Goal: Information Seeking & Learning: Compare options

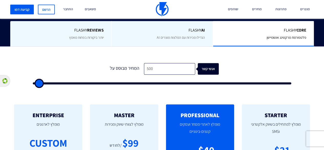
scroll to position [128, 0]
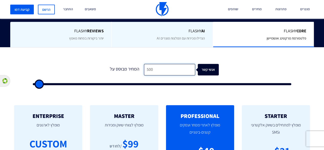
drag, startPoint x: 158, startPoint y: 69, endPoint x: 140, endPoint y: 72, distance: 18.3
click at [140, 72] on div "המחיר מבוסס על 500 אנשי קשר" at bounding box center [162, 70] width 113 height 12
type input "1"
type input "500"
type input "12"
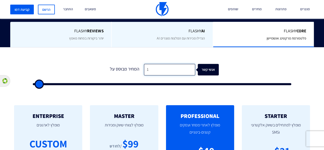
type input "500"
type input "120"
type input "500"
type input "1,200"
type input "1000"
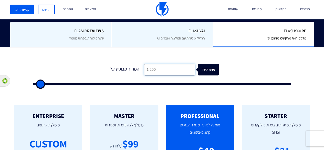
type input "12,000"
type input "12000"
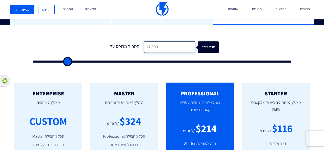
scroll to position [151, 0]
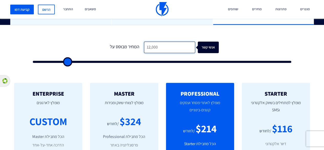
type input "1,200"
type input "1000"
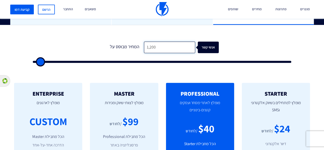
type input "120"
type input "500"
type input "12"
type input "500"
type input "1"
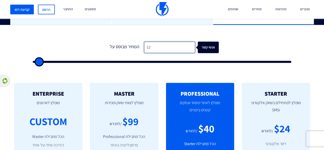
type input "500"
type input "5"
type input "500"
type input "50"
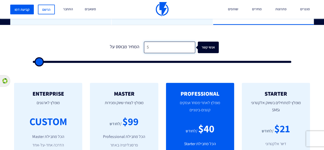
type input "500"
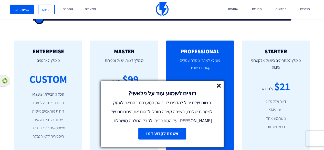
scroll to position [193, 0]
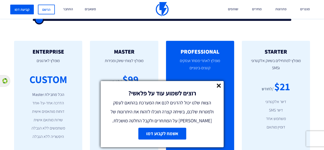
click at [217, 85] on line at bounding box center [219, 86] width 4 height 4
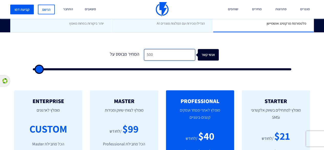
scroll to position [141, 0]
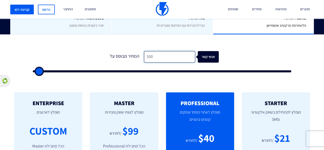
type input "50"
type input "500"
type input "5"
type input "500"
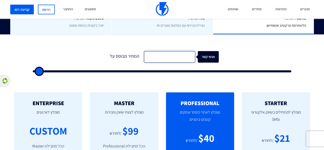
type input "2"
type input "500"
type input "20"
type input "500"
type input "200"
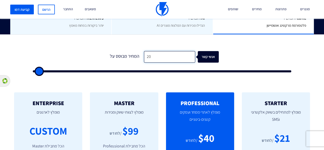
type input "500"
type input "2,000"
type input "2000"
type input "20,000"
type input "20000"
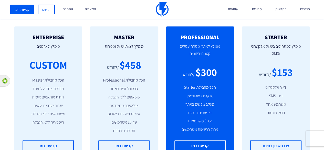
scroll to position [207, 0]
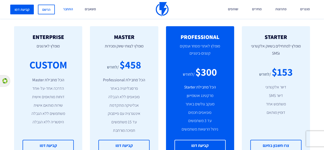
type input "20,000"
click at [64, 10] on link "התחבר" at bounding box center [68, 9] width 18 height 19
